Goal: Entertainment & Leisure: Browse casually

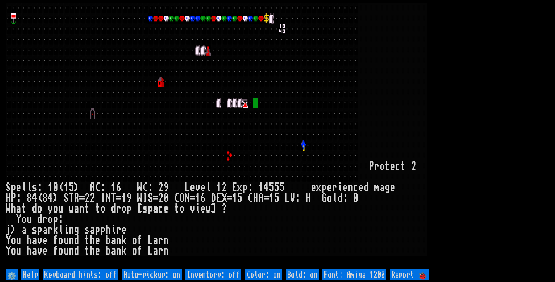
click at [153, 275] on off "Auto-pickup: on" at bounding box center [152, 274] width 60 height 11
type off "Auto-pickup: off"
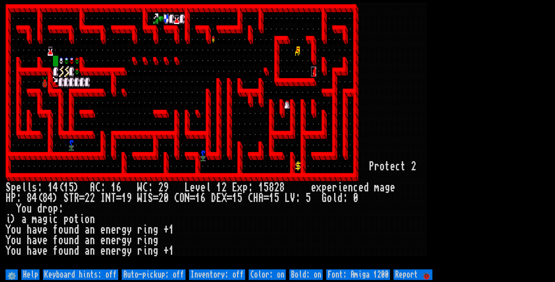
click at [153, 275] on off "Auto-pickup: off" at bounding box center [154, 274] width 64 height 11
type off "Auto-pickup: on"
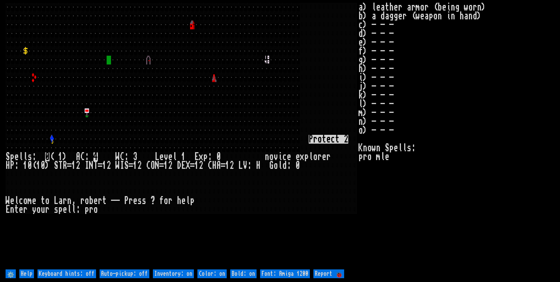
click at [136, 274] on off "Auto-pickup: off" at bounding box center [125, 273] width 50 height 9
type off "Auto-pickup: on"
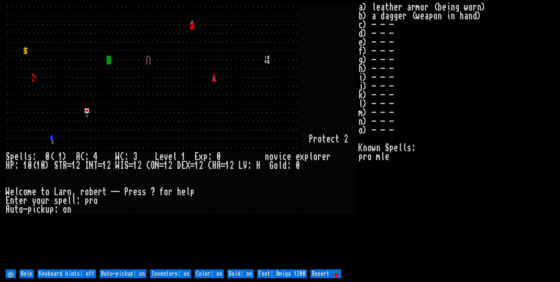
click at [177, 269] on on "Inventory: on" at bounding box center [170, 273] width 41 height 9
type on "Inventory: off"
